Goal: Find contact information: Obtain details needed to contact an individual or organization

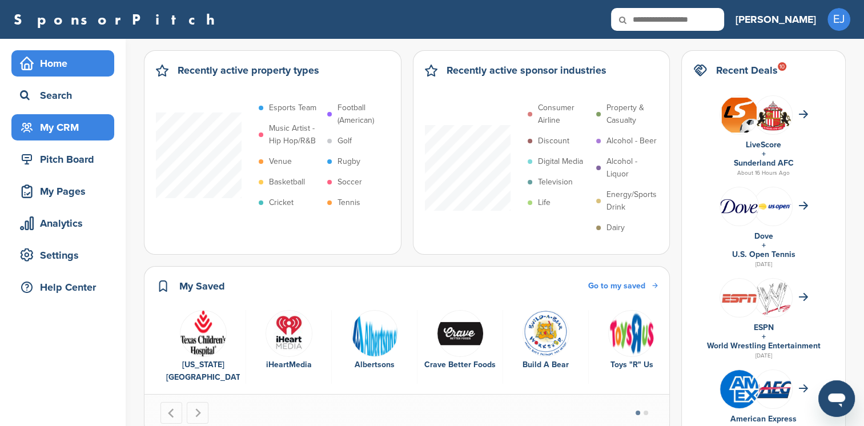
click at [59, 129] on div "My CRM" at bounding box center [65, 127] width 97 height 21
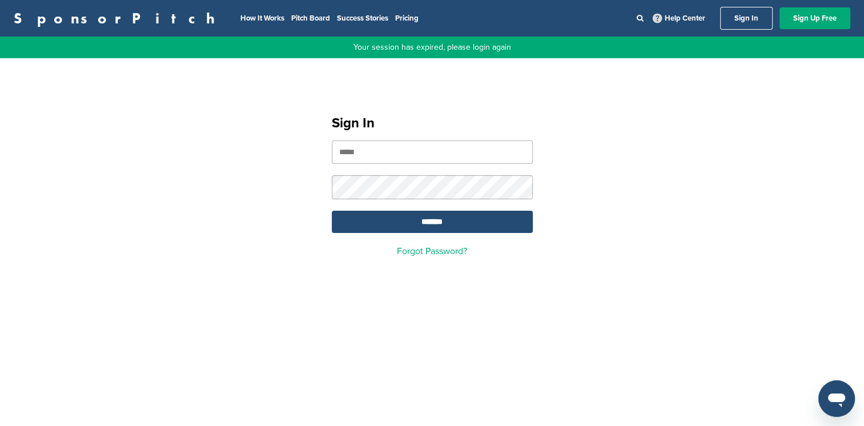
type input "**********"
drag, startPoint x: 0, startPoint y: 0, endPoint x: 387, endPoint y: 225, distance: 447.3
click at [387, 225] on input "*******" at bounding box center [432, 222] width 201 height 22
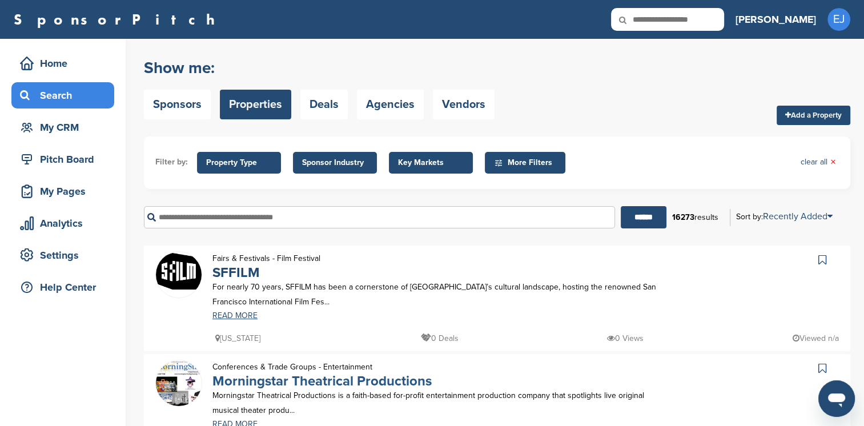
click at [347, 383] on link "Morningstar Theatrical Productions" at bounding box center [322, 381] width 219 height 17
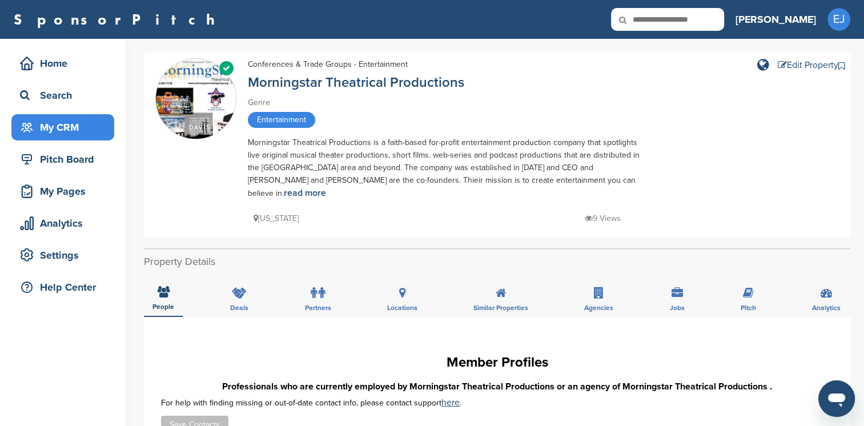
click at [66, 134] on div "My CRM" at bounding box center [65, 127] width 97 height 21
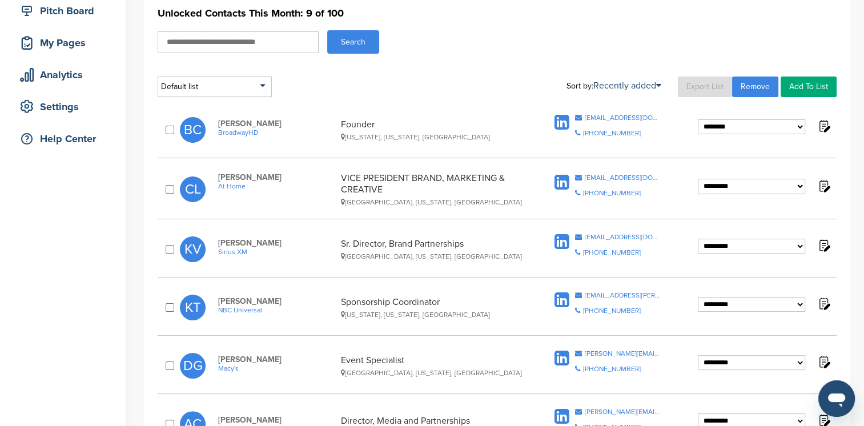
scroll to position [159, 0]
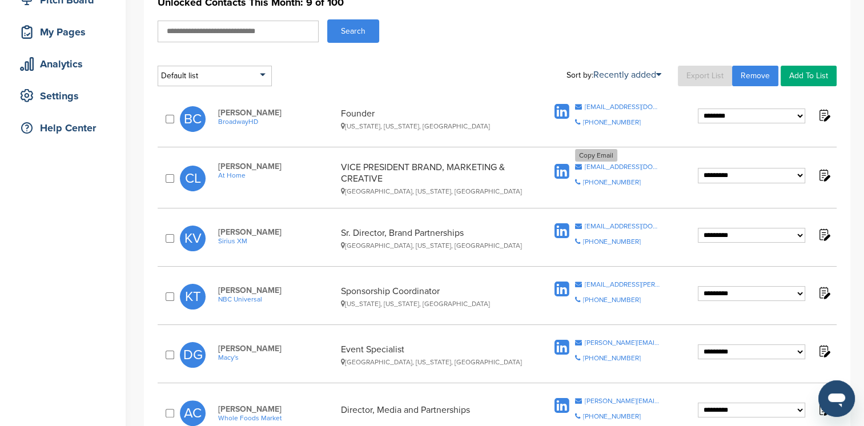
click at [616, 165] on div "[EMAIL_ADDRESS][DOMAIN_NAME]" at bounding box center [623, 166] width 76 height 7
click at [587, 164] on div "[EMAIL_ADDRESS][DOMAIN_NAME]" at bounding box center [623, 166] width 76 height 7
click at [596, 223] on div "[EMAIL_ADDRESS][DOMAIN_NAME]" at bounding box center [623, 226] width 76 height 7
click at [582, 282] on div "Copy Email [EMAIL_ADDRESS][PERSON_NAME][DOMAIN_NAME]" at bounding box center [618, 284] width 86 height 7
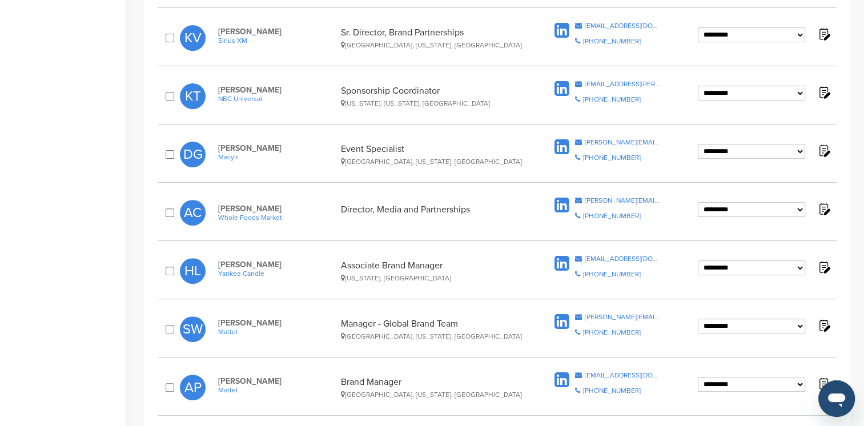
scroll to position [378, 0]
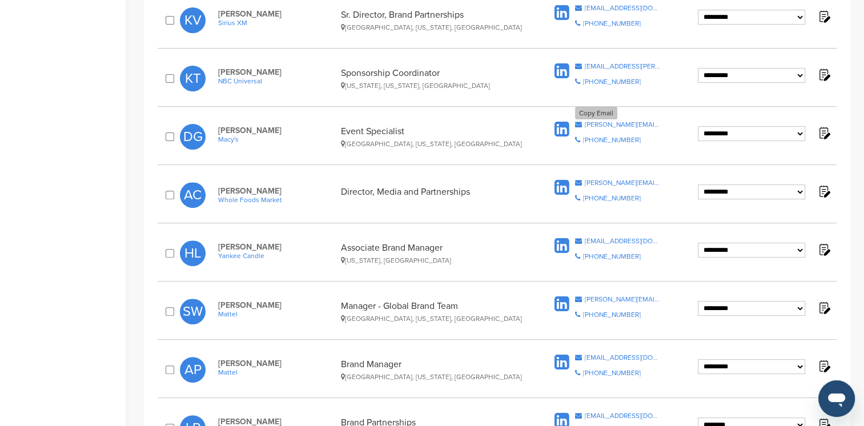
click at [590, 126] on div "[PERSON_NAME][EMAIL_ADDRESS][PERSON_NAME][DOMAIN_NAME]" at bounding box center [623, 124] width 76 height 7
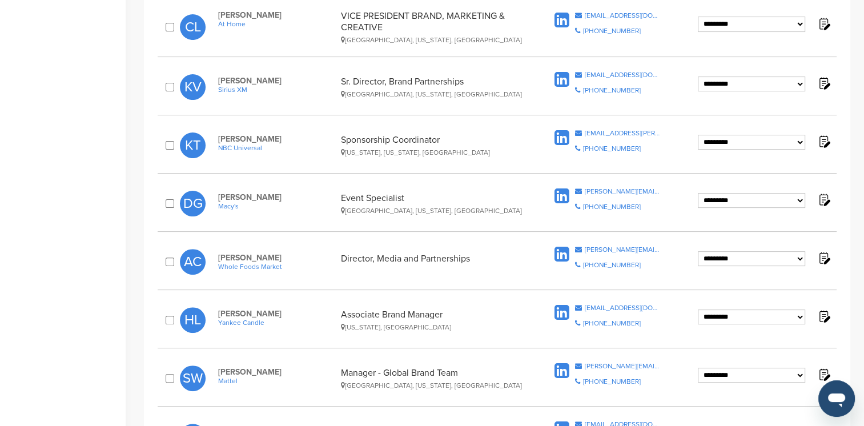
scroll to position [313, 0]
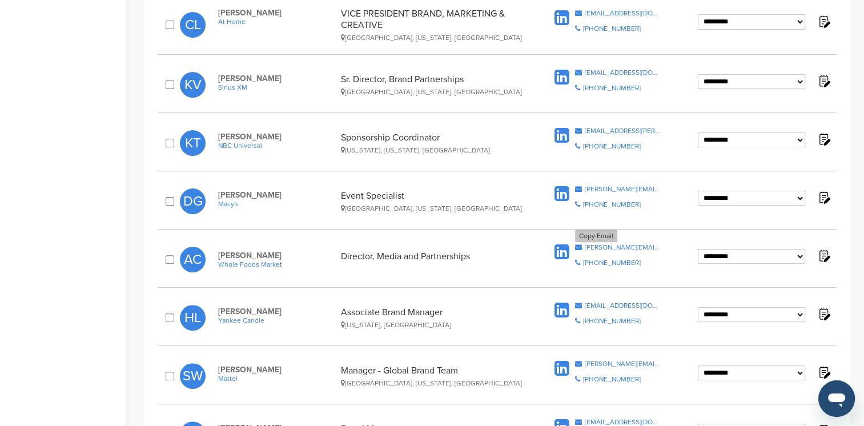
click at [589, 245] on div "[PERSON_NAME][EMAIL_ADDRESS][PERSON_NAME][DOMAIN_NAME]" at bounding box center [623, 247] width 76 height 7
click at [589, 305] on div "[EMAIL_ADDRESS][DOMAIN_NAME]" at bounding box center [623, 305] width 76 height 7
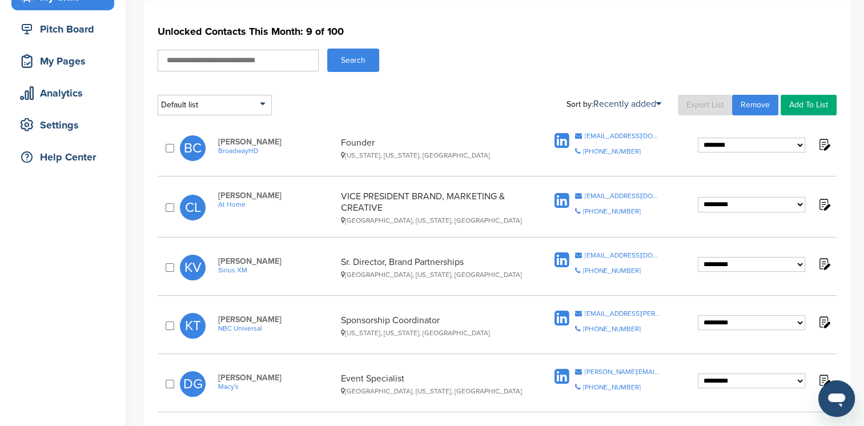
scroll to position [109, 0]
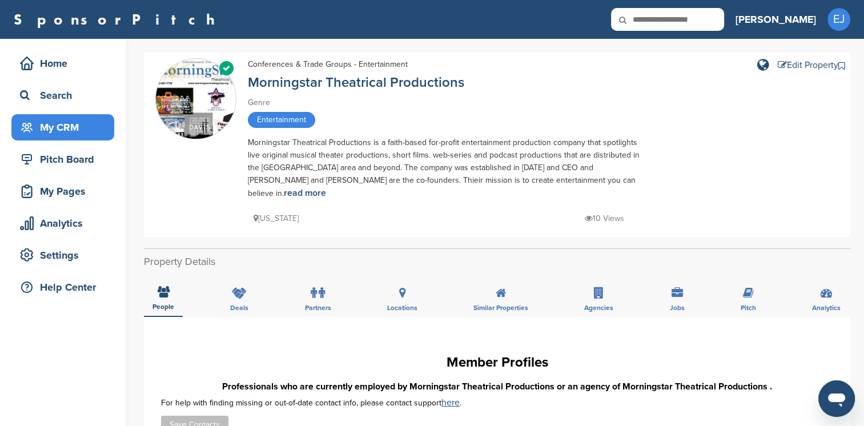
click at [78, 132] on div "My CRM" at bounding box center [65, 127] width 97 height 21
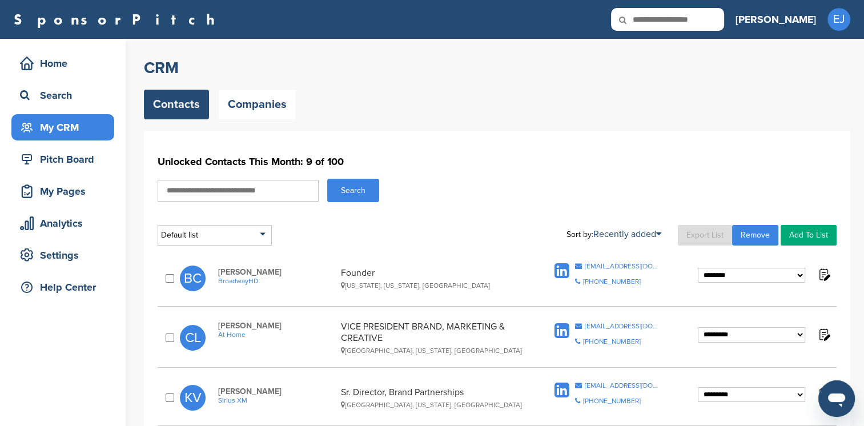
click at [187, 193] on input "text" at bounding box center [238, 191] width 161 height 22
type input "********"
click at [353, 196] on button "Search" at bounding box center [353, 190] width 52 height 23
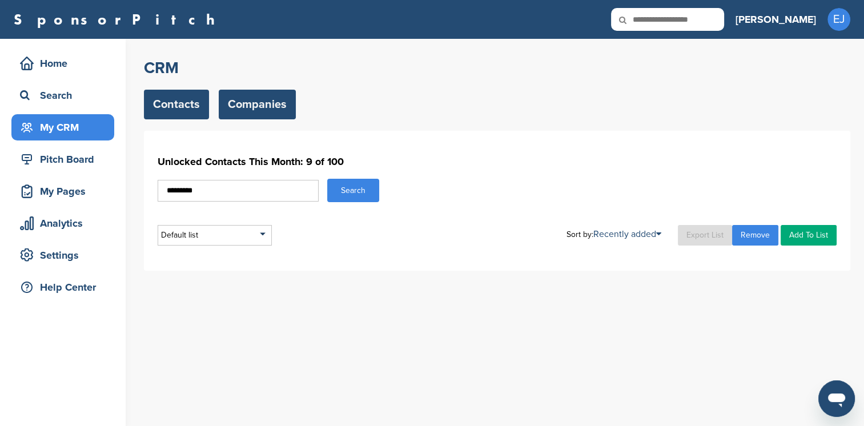
click at [254, 110] on link "Companies" at bounding box center [257, 105] width 77 height 30
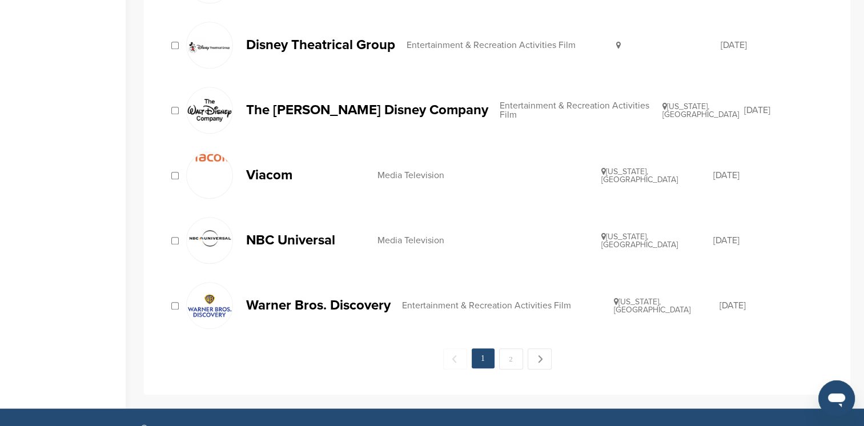
scroll to position [1162, 0]
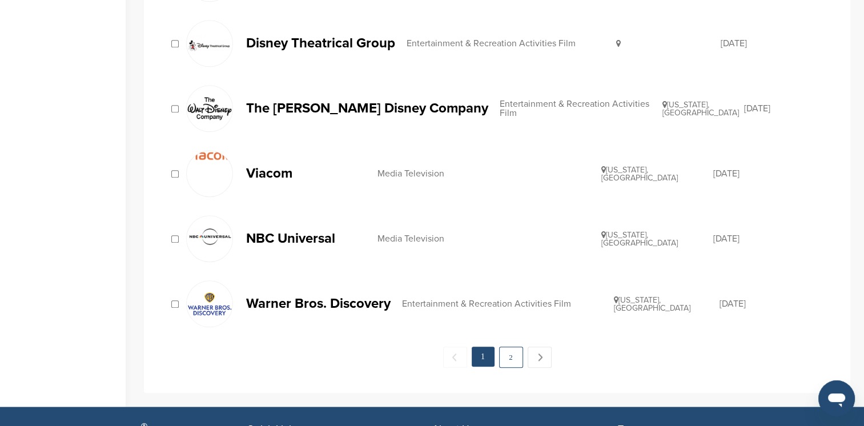
click at [514, 351] on link "2" at bounding box center [511, 357] width 24 height 21
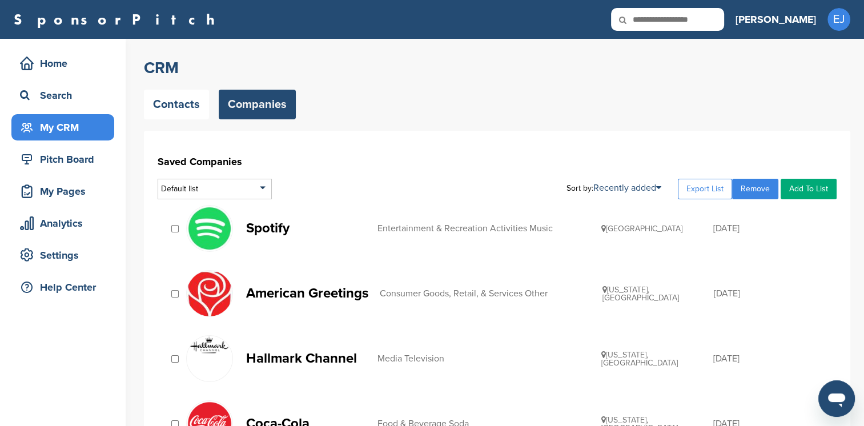
click at [231, 233] on img at bounding box center [210, 229] width 46 height 46
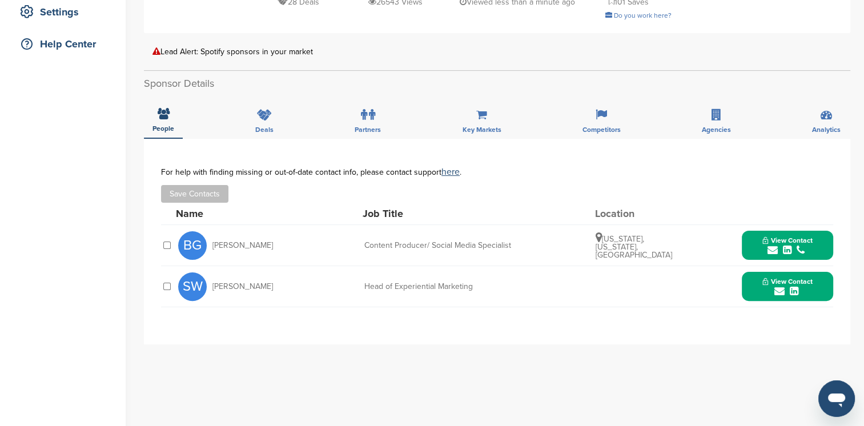
scroll to position [276, 0]
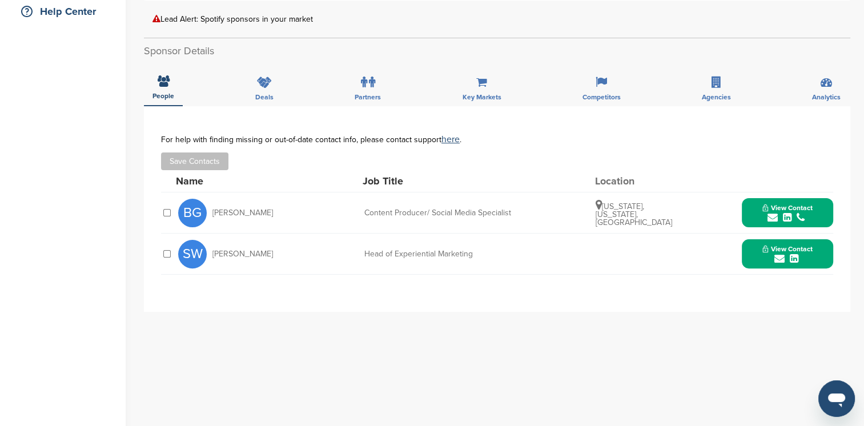
click at [783, 213] on icon "submit" at bounding box center [787, 218] width 9 height 10
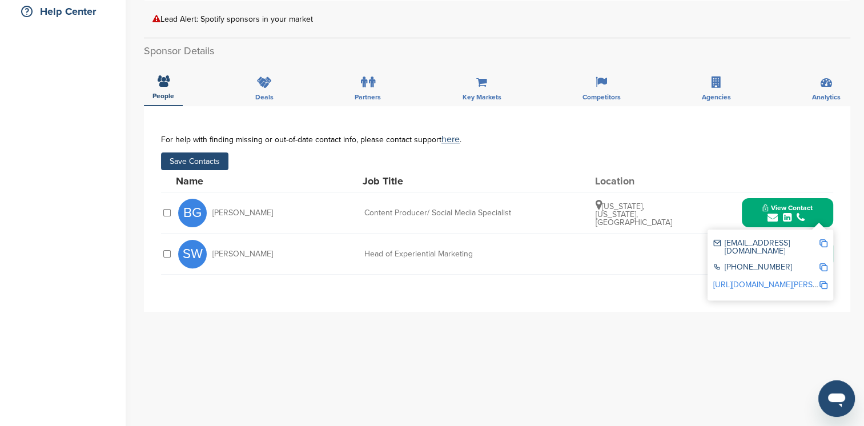
click at [205, 153] on button "Save Contacts" at bounding box center [194, 162] width 67 height 18
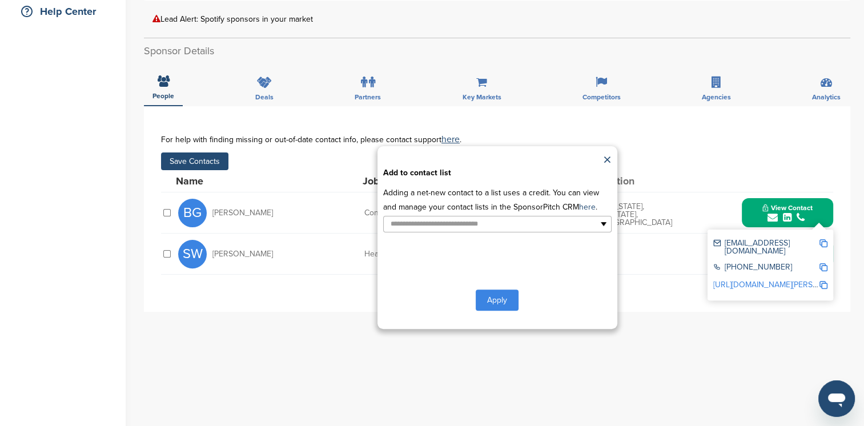
click at [509, 290] on button "Apply" at bounding box center [497, 300] width 43 height 21
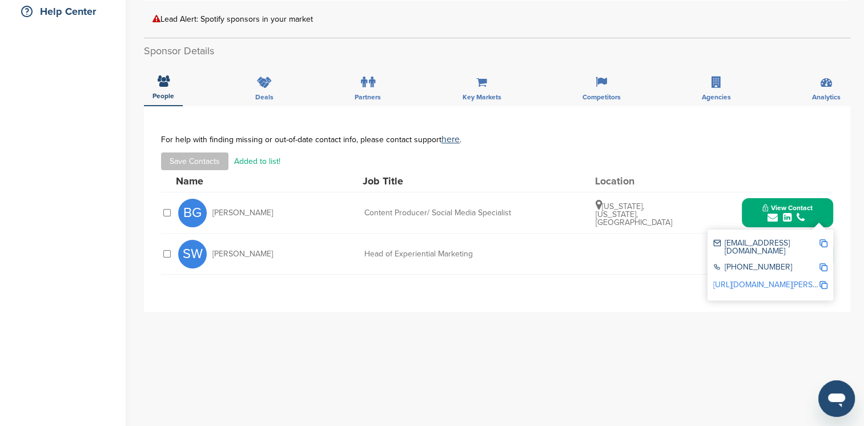
click at [789, 153] on div "Save Contacts Added to list!" at bounding box center [497, 162] width 672 height 18
click at [619, 262] on div "**********" at bounding box center [497, 209] width 672 height 149
click at [711, 170] on div "Name Job Title Location" at bounding box center [505, 181] width 658 height 22
click at [700, 170] on div "Name Job Title Location" at bounding box center [505, 181] width 658 height 22
click at [800, 213] on icon "submit" at bounding box center [801, 218] width 8 height 10
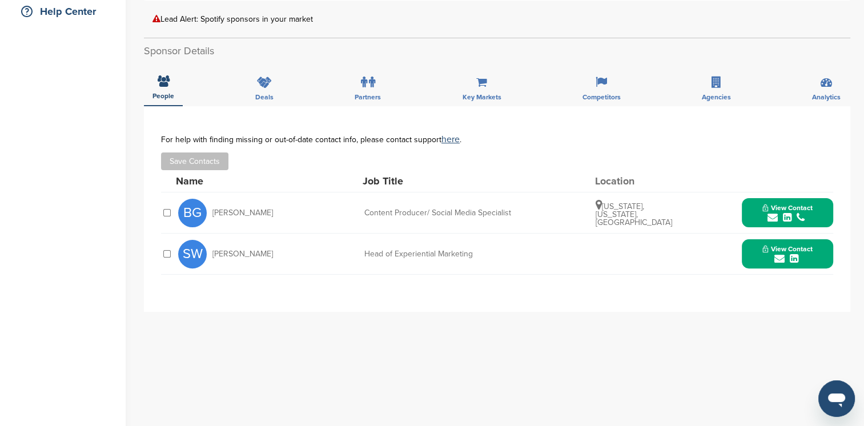
click at [774, 245] on span "View Contact" at bounding box center [788, 249] width 50 height 8
click at [815, 196] on button "View Contact" at bounding box center [788, 213] width 78 height 34
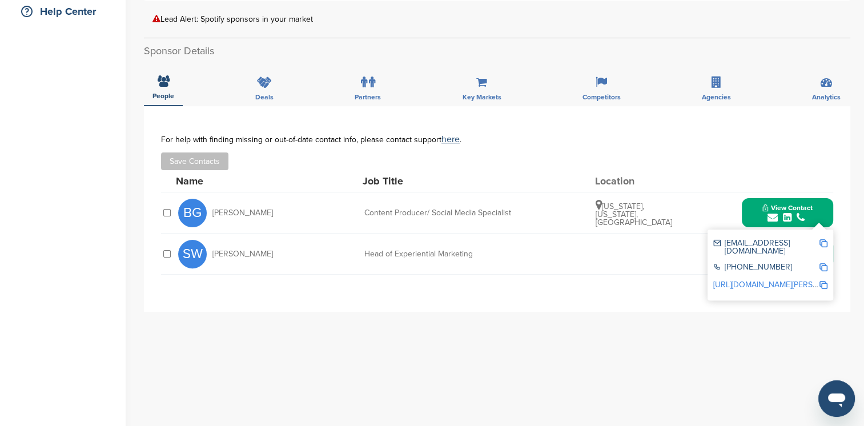
click at [824, 239] on img at bounding box center [824, 243] width 8 height 8
click at [681, 264] on div "**********" at bounding box center [497, 209] width 672 height 149
click at [425, 250] on div "Head of Experiential Marketing" at bounding box center [450, 254] width 171 height 8
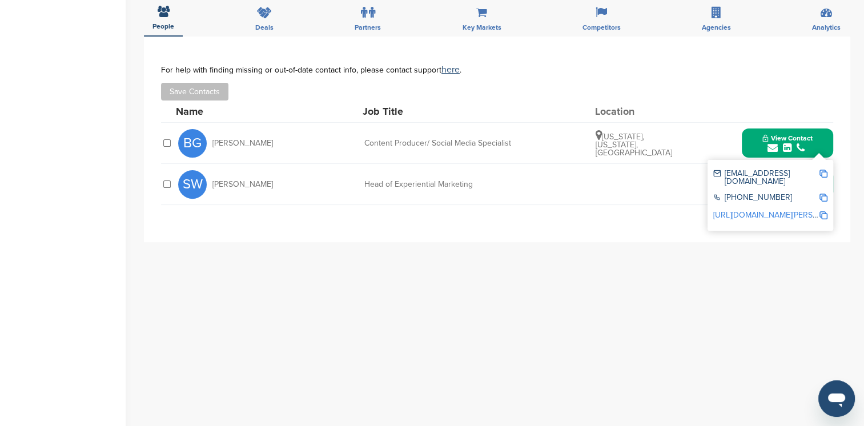
scroll to position [347, 0]
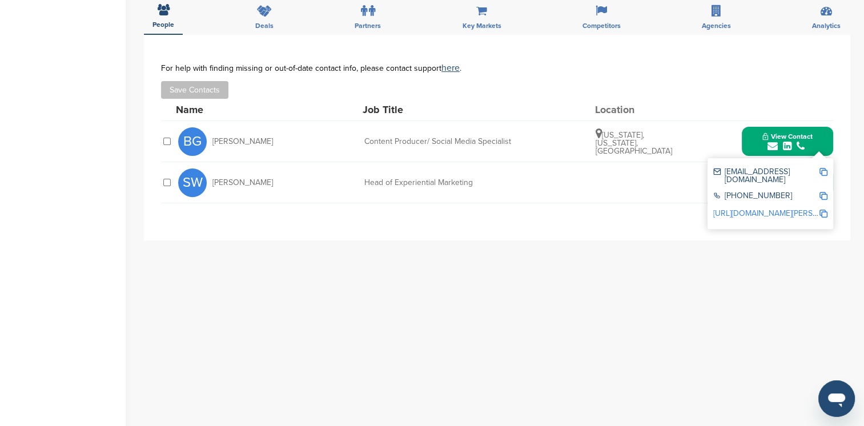
click at [196, 169] on span "SW" at bounding box center [192, 183] width 29 height 29
click at [255, 169] on div "SW Sarah Waldman" at bounding box center [241, 183] width 126 height 29
click at [210, 81] on button "Save Contacts" at bounding box center [194, 90] width 67 height 18
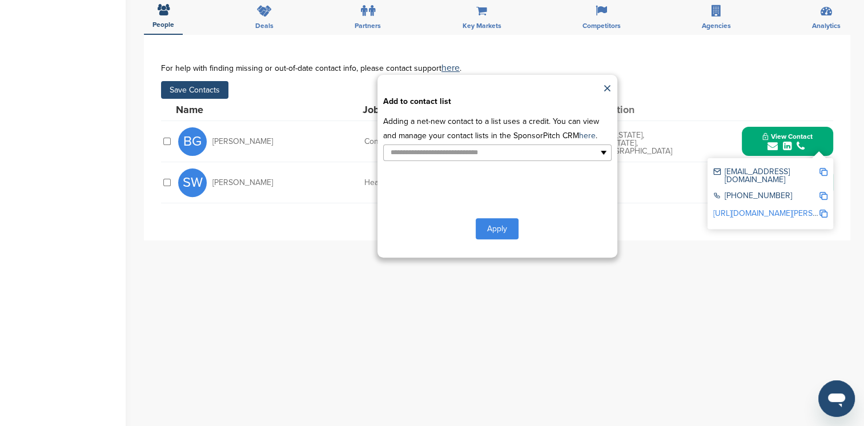
click at [498, 218] on button "Apply" at bounding box center [497, 228] width 43 height 21
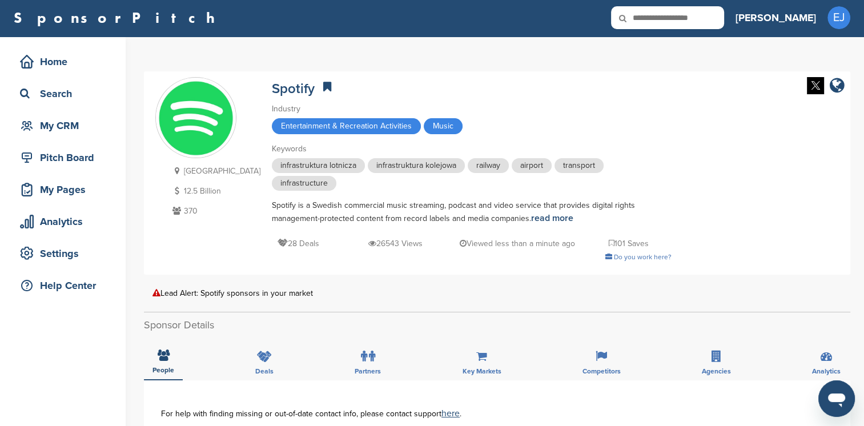
scroll to position [0, 0]
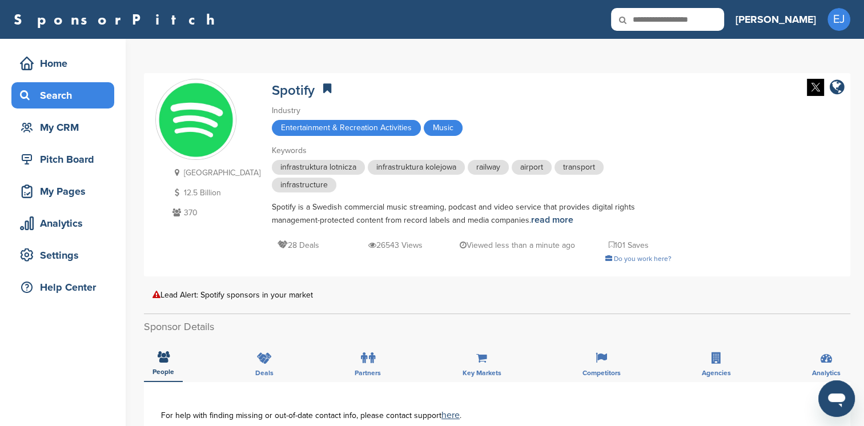
click at [54, 98] on div "Search" at bounding box center [65, 95] width 97 height 21
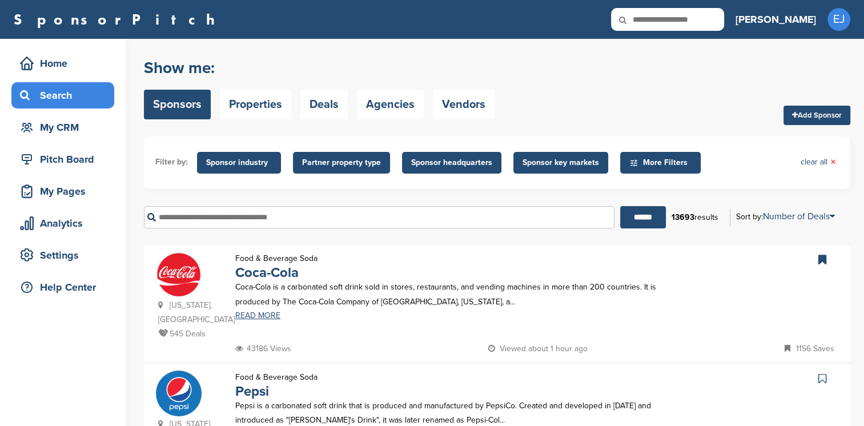
click at [191, 217] on input "text" at bounding box center [379, 217] width 471 height 22
click at [256, 278] on link "Coca-Cola" at bounding box center [266, 273] width 63 height 17
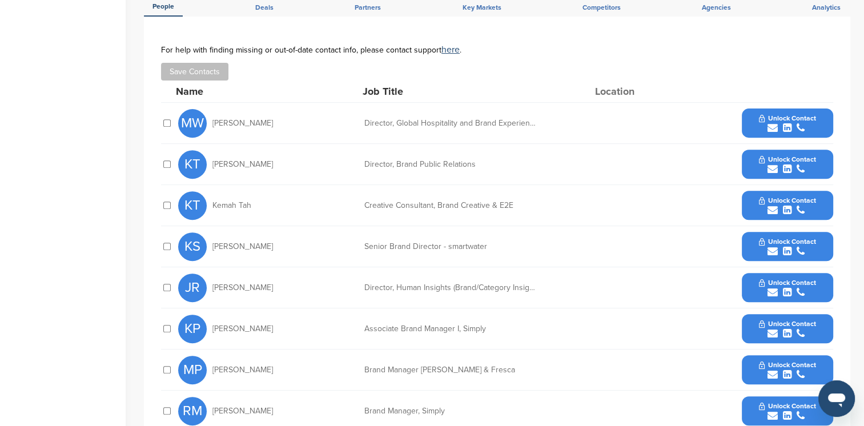
scroll to position [422, 0]
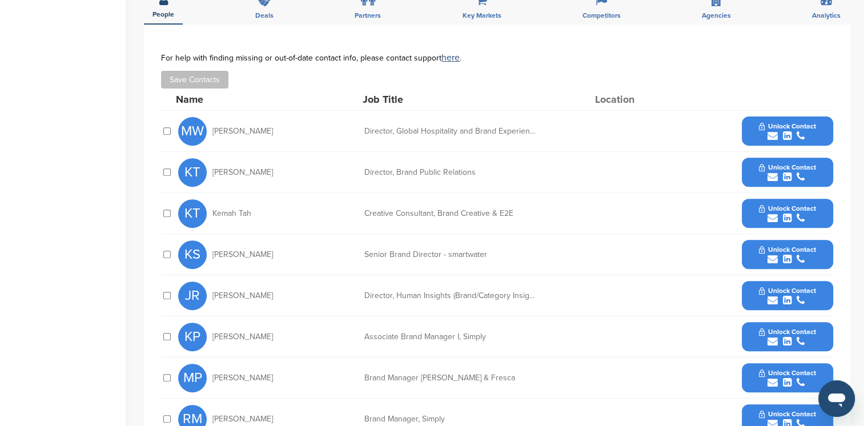
click at [775, 193] on div "KT Kemah Tah Creative Consultant, Brand Creative & E2E Unlock Contact" at bounding box center [505, 213] width 655 height 41
click at [775, 213] on icon "submit" at bounding box center [773, 218] width 10 height 10
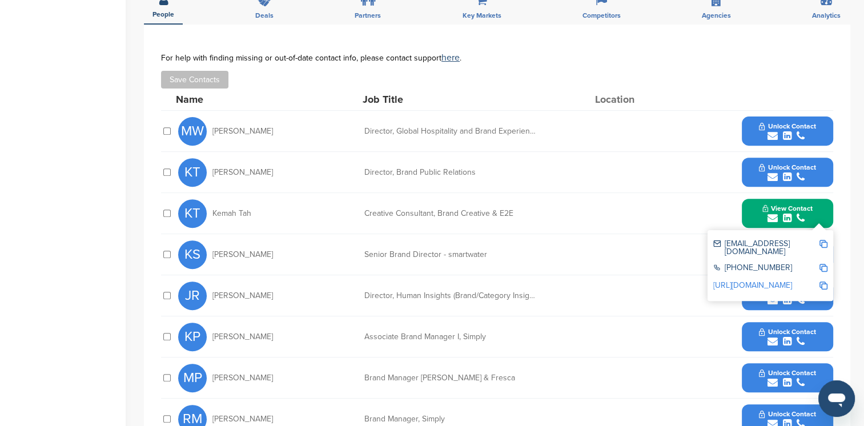
click at [823, 242] on img at bounding box center [824, 244] width 8 height 8
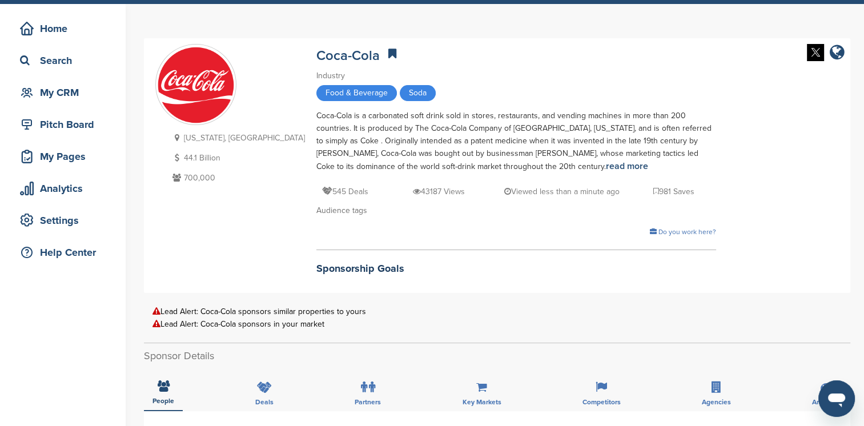
scroll to position [0, 0]
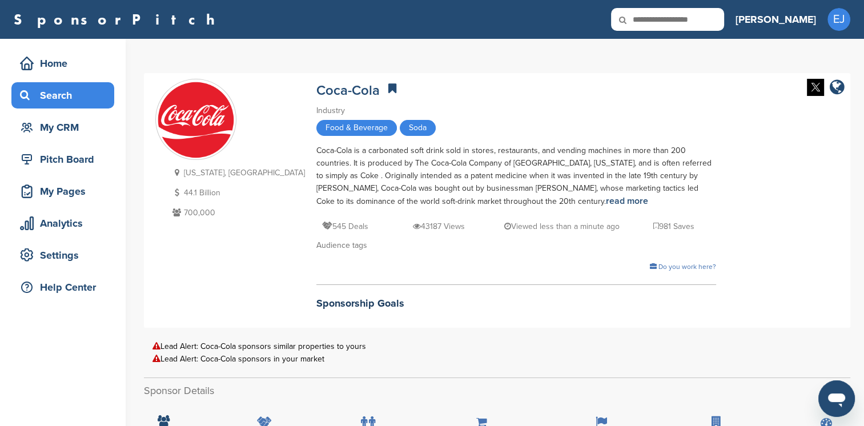
click at [57, 97] on div "Search" at bounding box center [65, 95] width 97 height 21
click at [61, 99] on div "Search" at bounding box center [65, 95] width 97 height 21
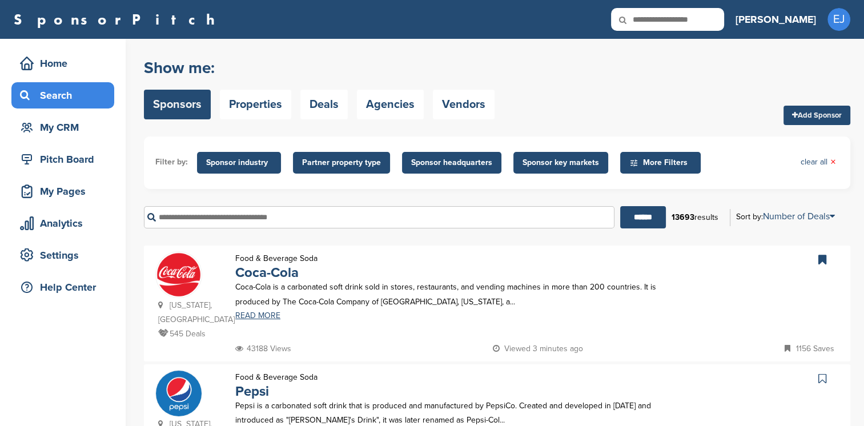
click at [650, 19] on icon at bounding box center [630, 20] width 39 height 24
click at [195, 223] on input "text" at bounding box center [379, 217] width 471 height 22
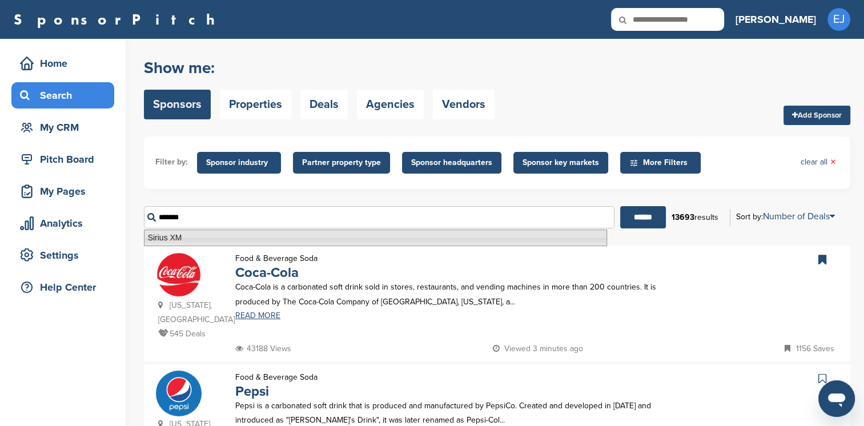
click at [203, 240] on li "Sirius XM" at bounding box center [375, 238] width 463 height 17
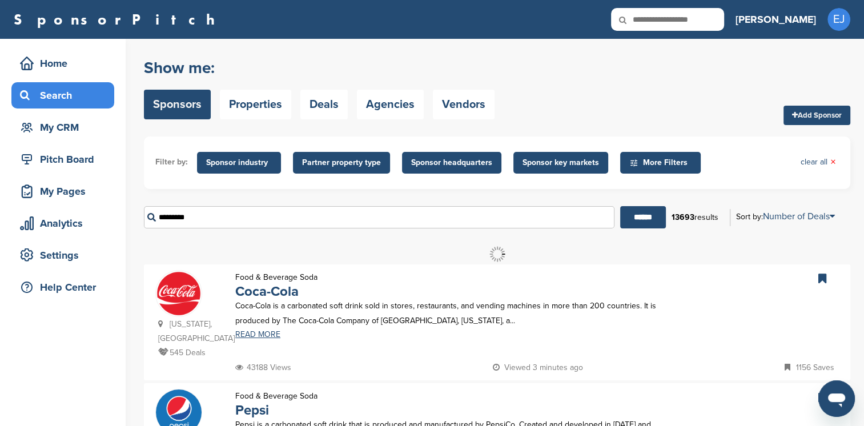
type input "*********"
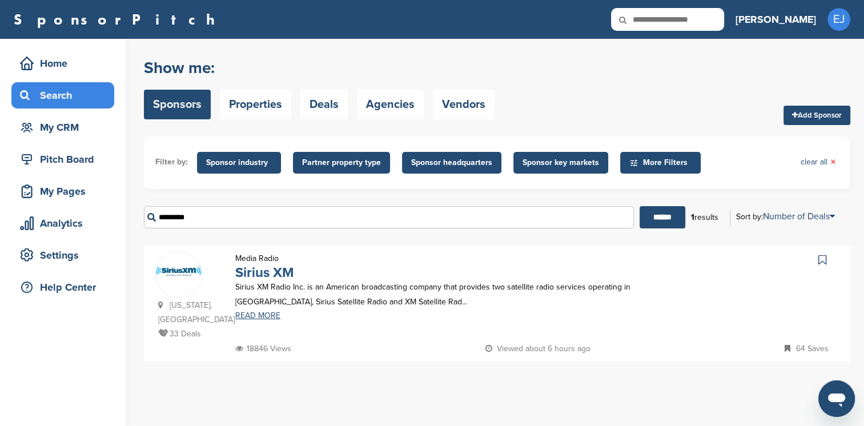
click at [262, 271] on link "Sirius XM" at bounding box center [264, 273] width 59 height 17
drag, startPoint x: 199, startPoint y: 218, endPoint x: 126, endPoint y: 205, distance: 73.7
click at [149, 221] on input "*********" at bounding box center [389, 217] width 490 height 22
click at [169, 214] on input "text" at bounding box center [389, 217] width 490 height 22
type input "*"
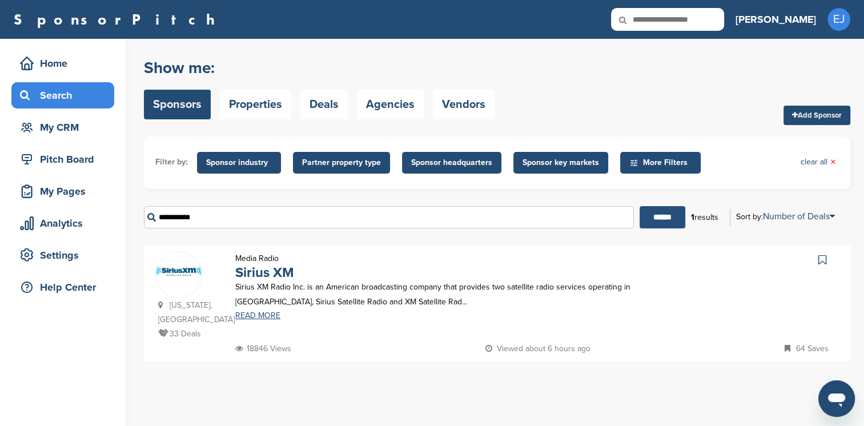
type input "**********"
click at [663, 210] on input "******" at bounding box center [663, 217] width 46 height 22
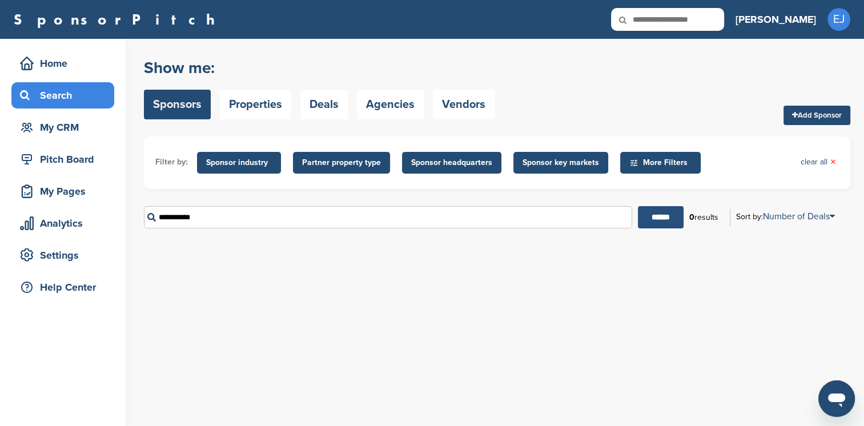
click at [652, 216] on input "******" at bounding box center [661, 217] width 46 height 22
drag, startPoint x: 210, startPoint y: 220, endPoint x: 153, endPoint y: 219, distance: 57.1
click at [153, 219] on input "**********" at bounding box center [388, 217] width 489 height 22
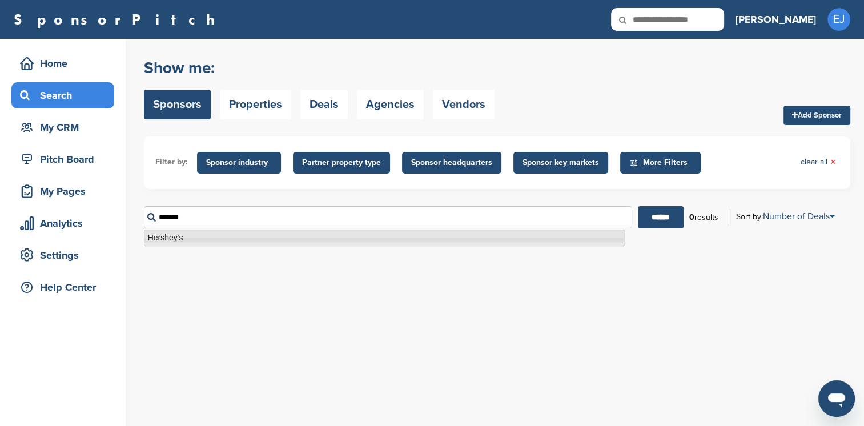
click at [214, 241] on li "Hershey's" at bounding box center [384, 238] width 481 height 17
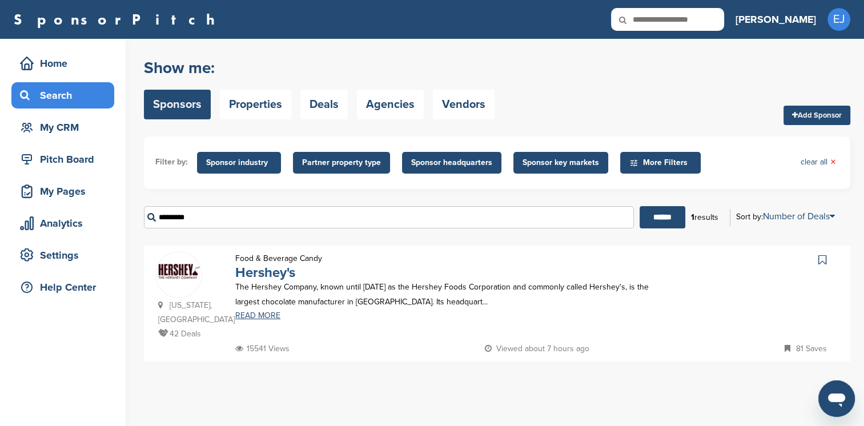
type input "*********"
click at [270, 273] on link "Hershey's" at bounding box center [265, 273] width 60 height 17
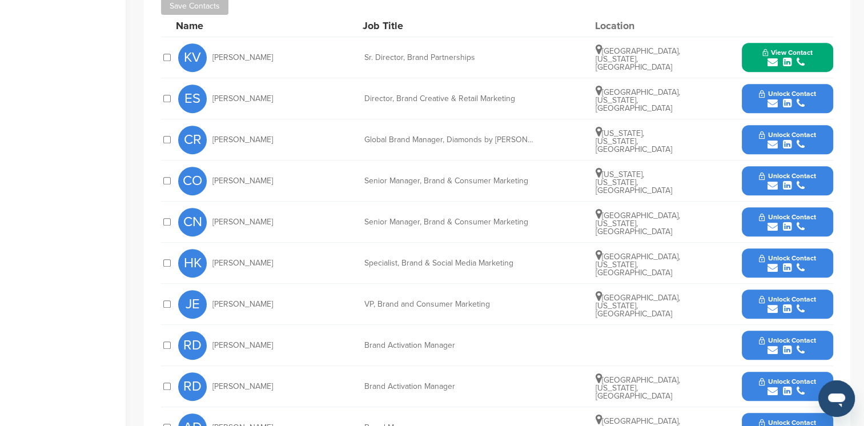
scroll to position [482, 0]
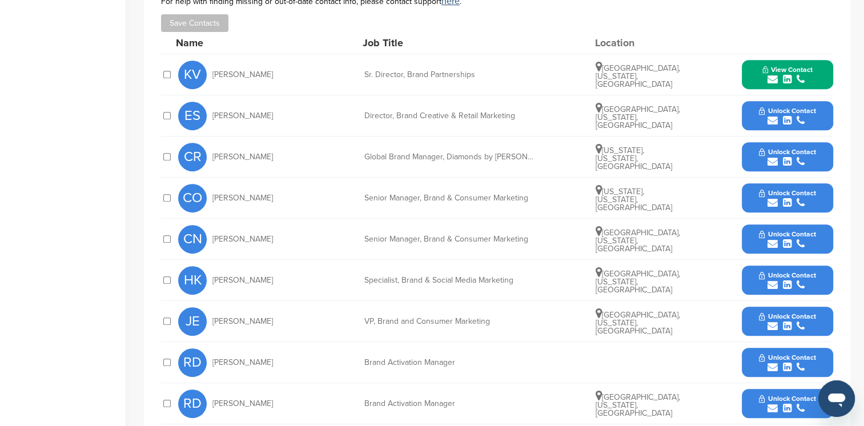
click at [779, 275] on span "Unlock Contact" at bounding box center [787, 275] width 57 height 8
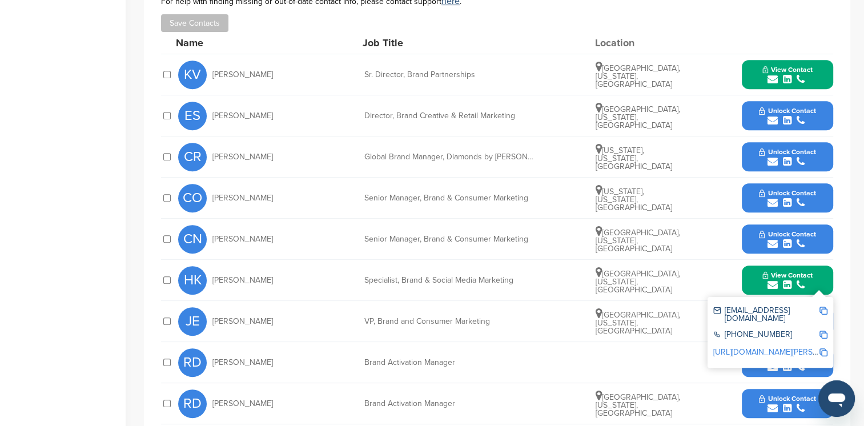
click at [790, 367] on icon "submit" at bounding box center [787, 367] width 9 height 10
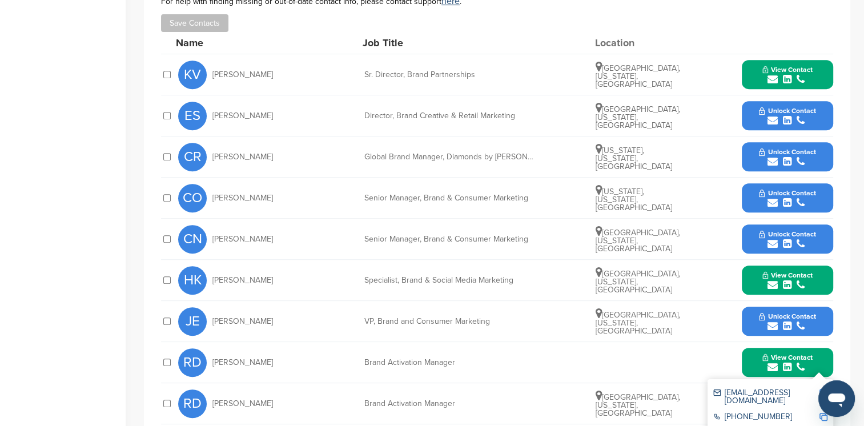
click at [813, 273] on button "View Contact" at bounding box center [788, 280] width 78 height 34
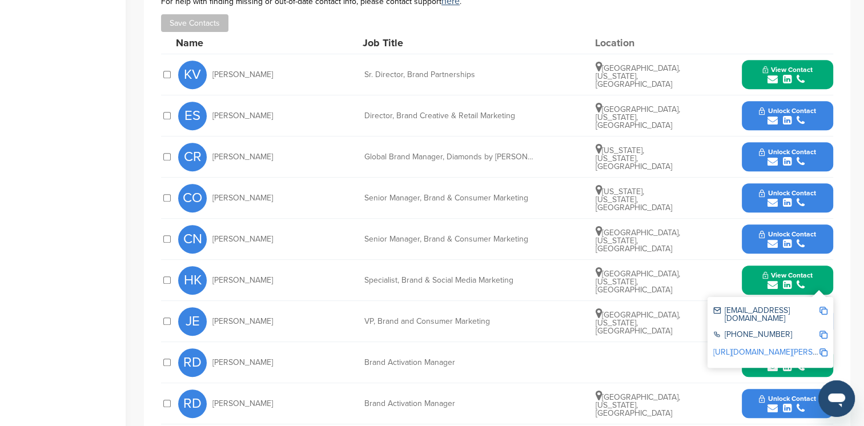
click at [825, 309] on img at bounding box center [824, 311] width 8 height 8
click at [793, 366] on div "submit" at bounding box center [788, 367] width 50 height 11
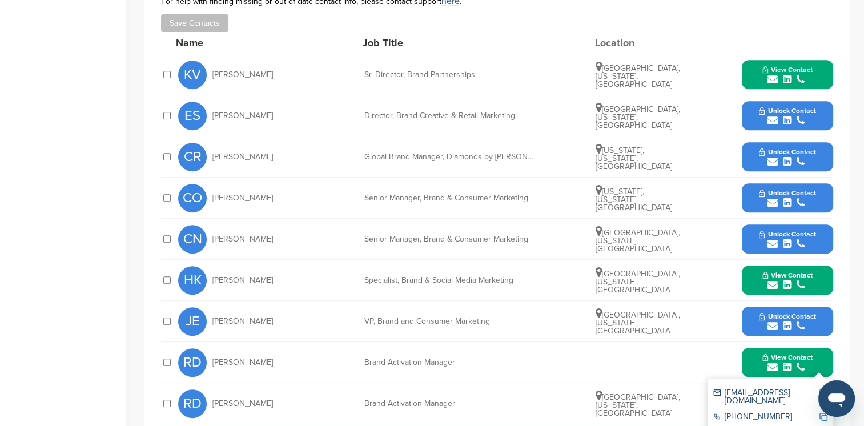
click at [787, 394] on div "rdry@siriusxm.com" at bounding box center [767, 397] width 106 height 16
click at [820, 389] on img at bounding box center [824, 393] width 8 height 8
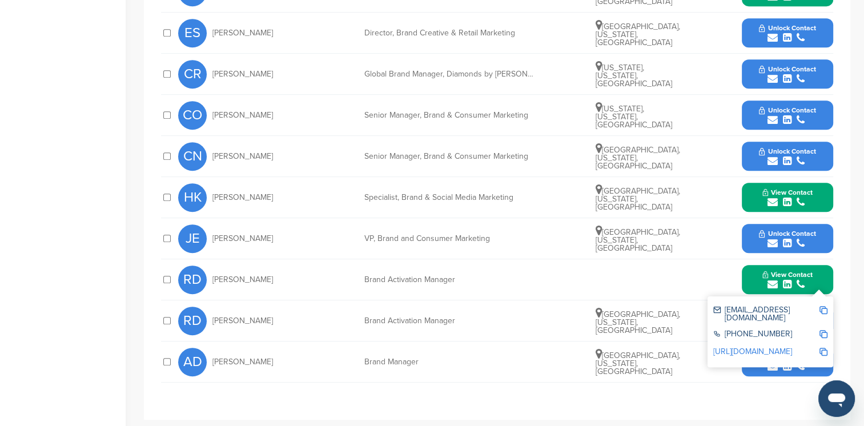
scroll to position [599, 0]
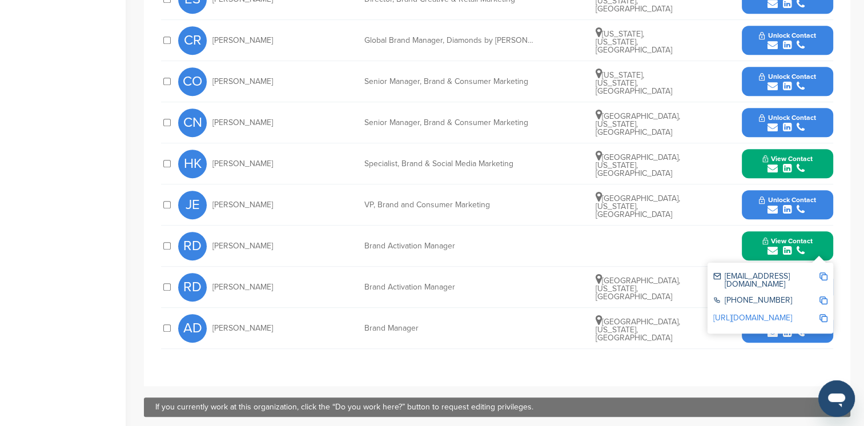
click at [822, 275] on img at bounding box center [824, 277] width 8 height 8
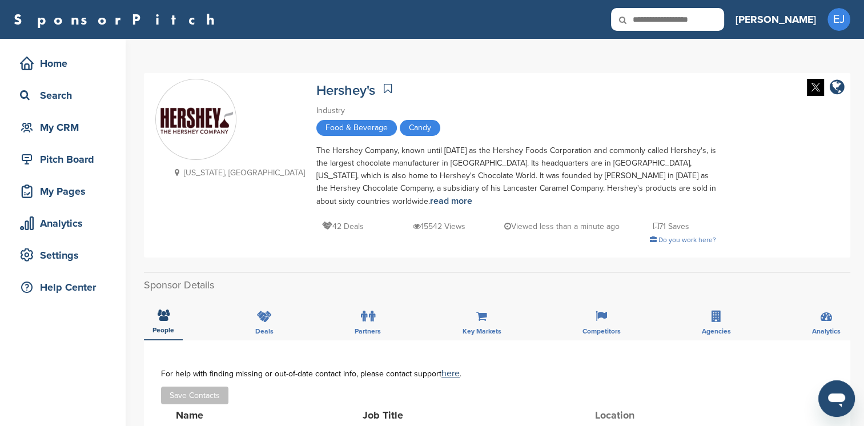
scroll to position [272, 0]
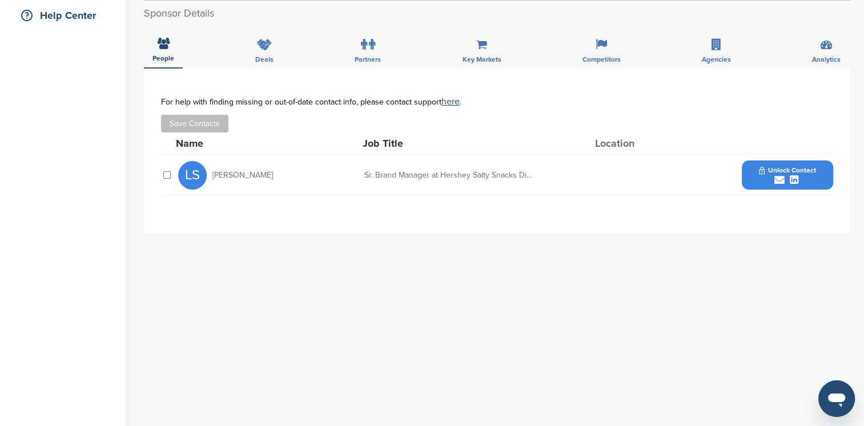
click at [798, 173] on span "Unlock Contact" at bounding box center [787, 170] width 57 height 8
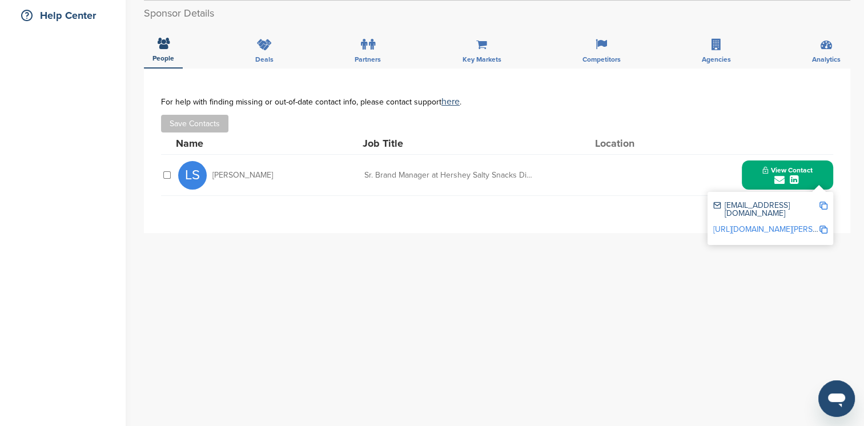
click at [823, 205] on img at bounding box center [824, 206] width 8 height 8
click at [823, 206] on img at bounding box center [824, 206] width 8 height 8
